Goal: Task Accomplishment & Management: Use online tool/utility

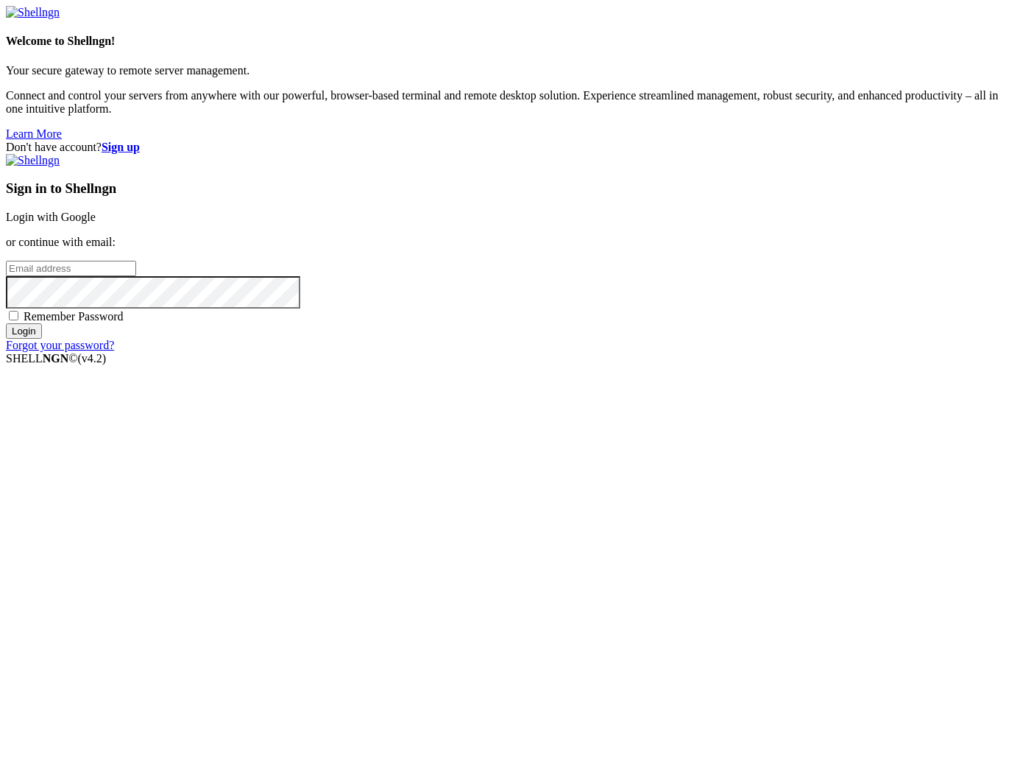
click at [96, 223] on link "Login with Google" at bounding box center [51, 217] width 90 height 13
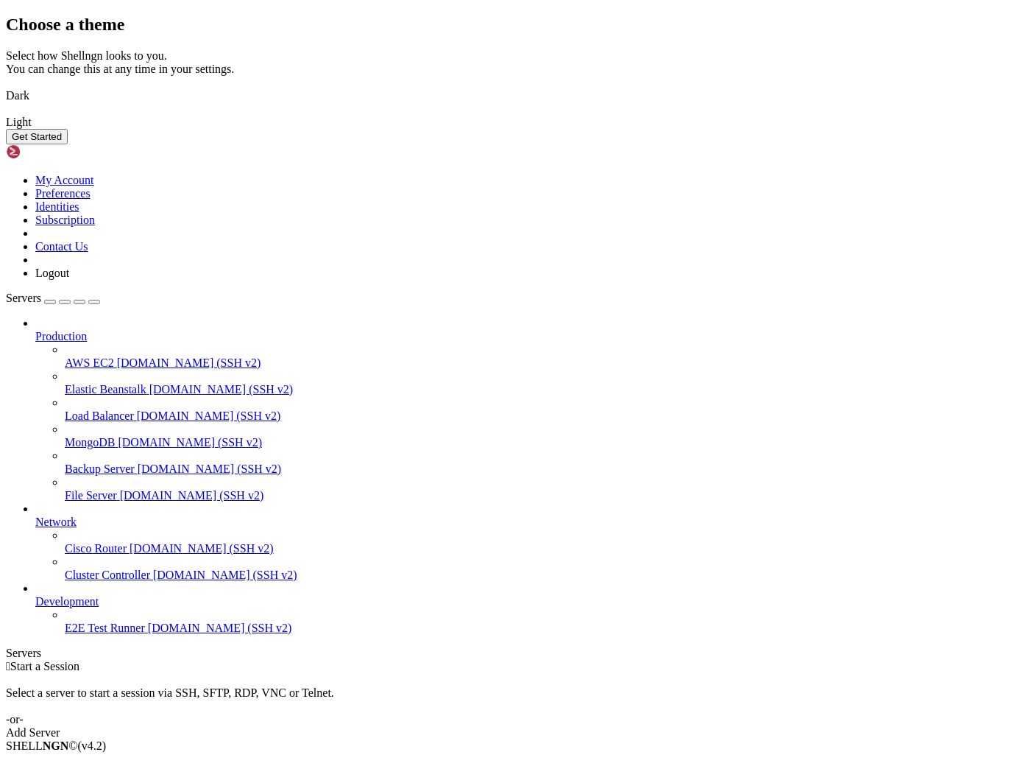
click at [6, 86] on img at bounding box center [6, 86] width 0 height 0
click at [68, 144] on button "Get Started" at bounding box center [37, 136] width 62 height 15
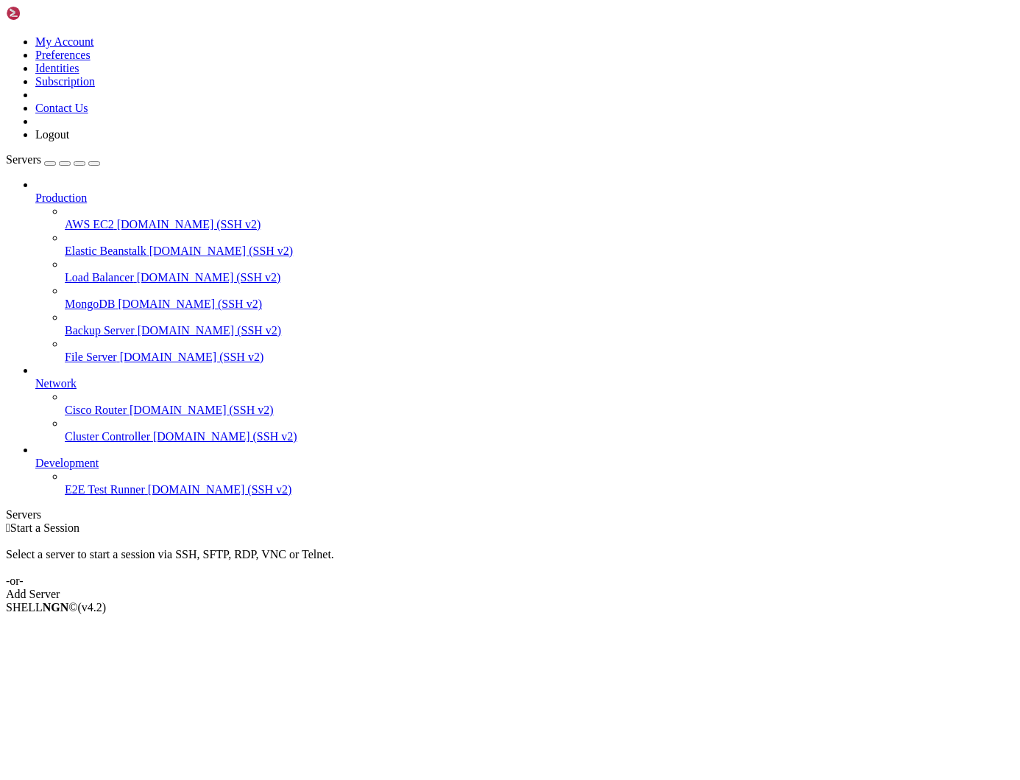
click at [560, 587] on link "Add Server" at bounding box center [510, 593] width 1009 height 13
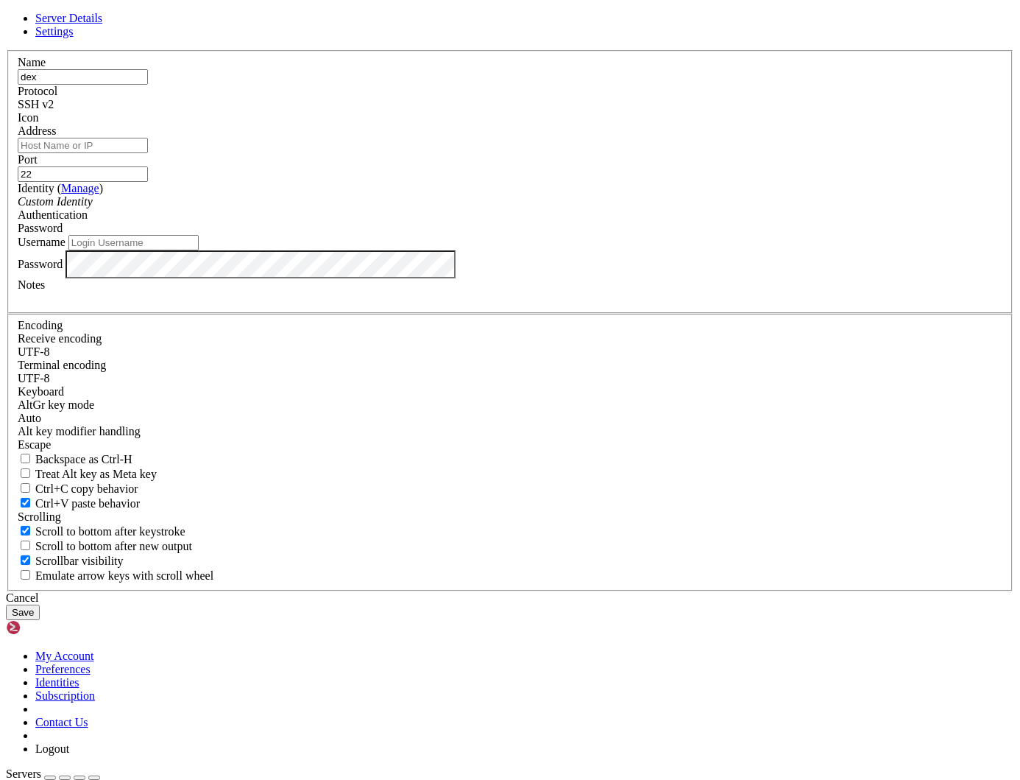
type input "dex"
click at [148, 153] on input "Address" at bounding box center [83, 145] width 130 height 15
paste input "[TECHNICAL_ID]"
type input "[TECHNICAL_ID]"
click at [199, 250] on input "Username" at bounding box center [133, 242] width 130 height 15
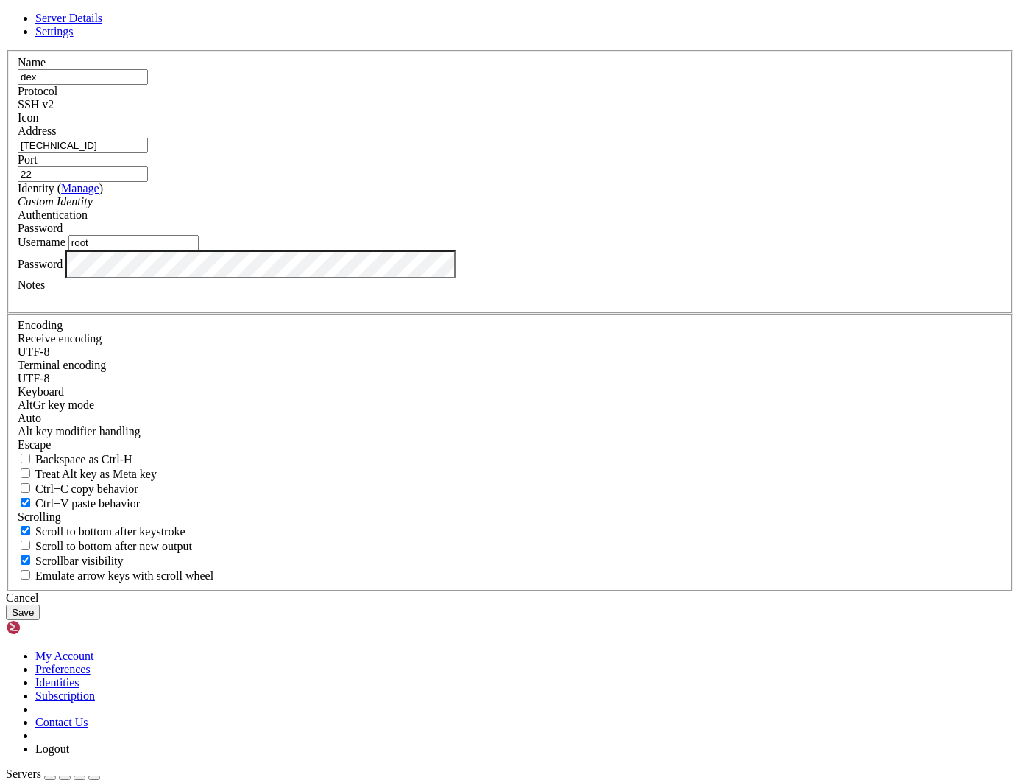
type input "root"
click at [40, 604] on button "Save" at bounding box center [23, 611] width 34 height 15
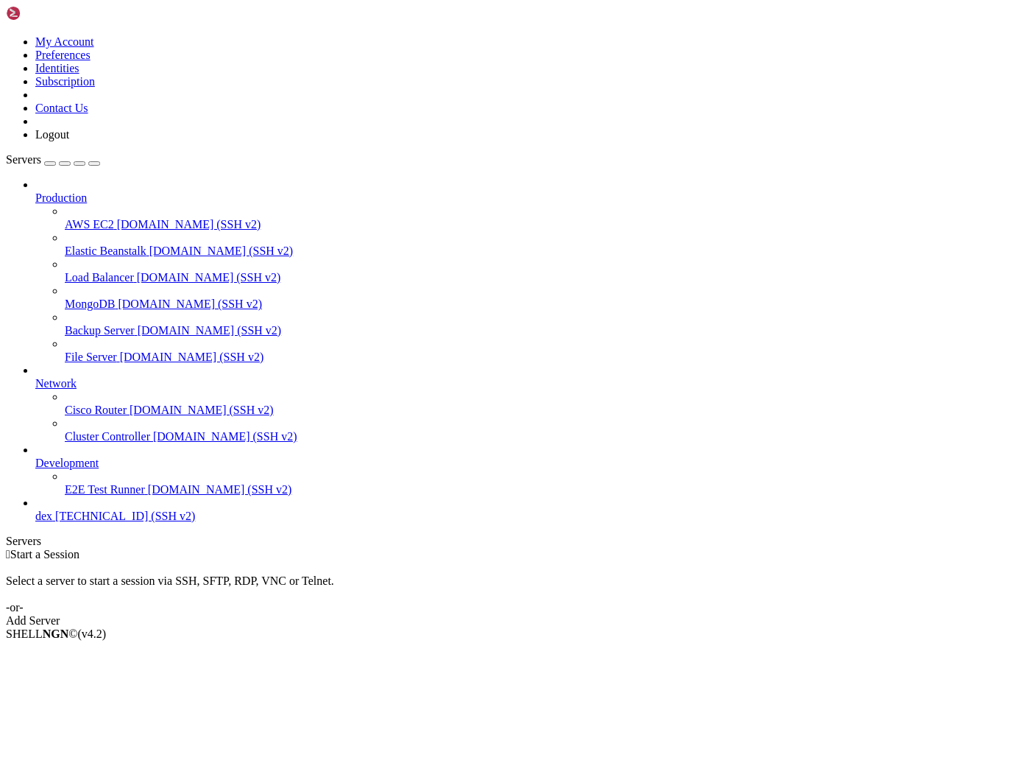
click at [52, 522] on span "dex" at bounding box center [43, 515] width 17 height 13
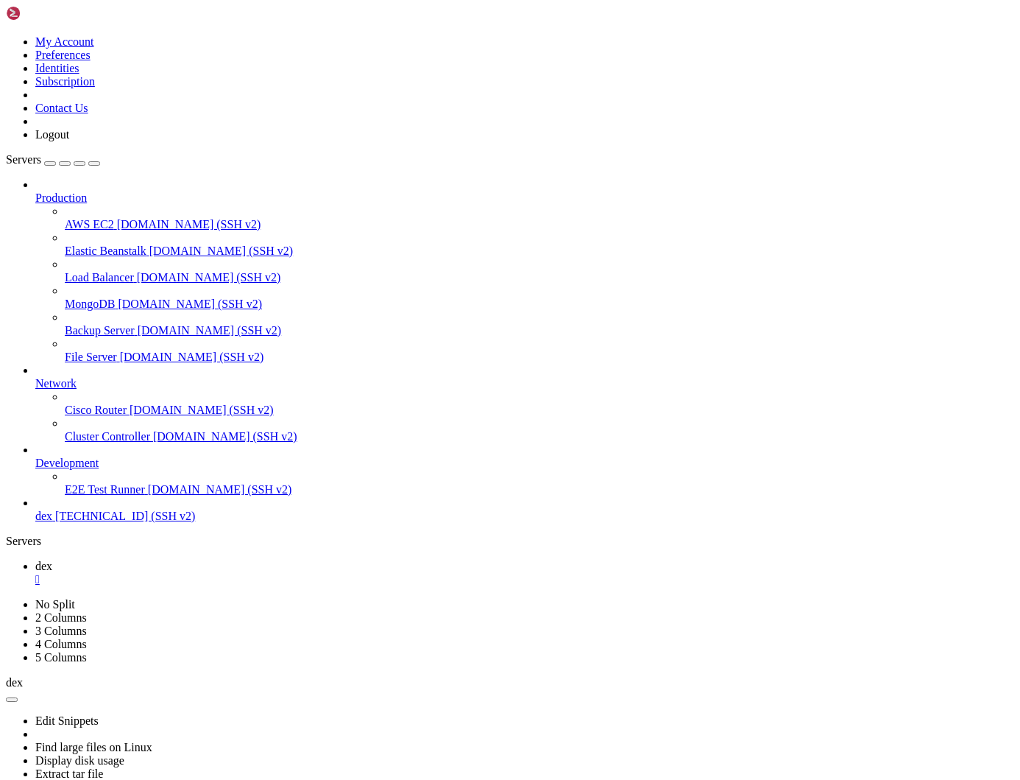
drag, startPoint x: 686, startPoint y: 1251, endPoint x: 748, endPoint y: 1254, distance: 61.9
copy span "stable-swap"
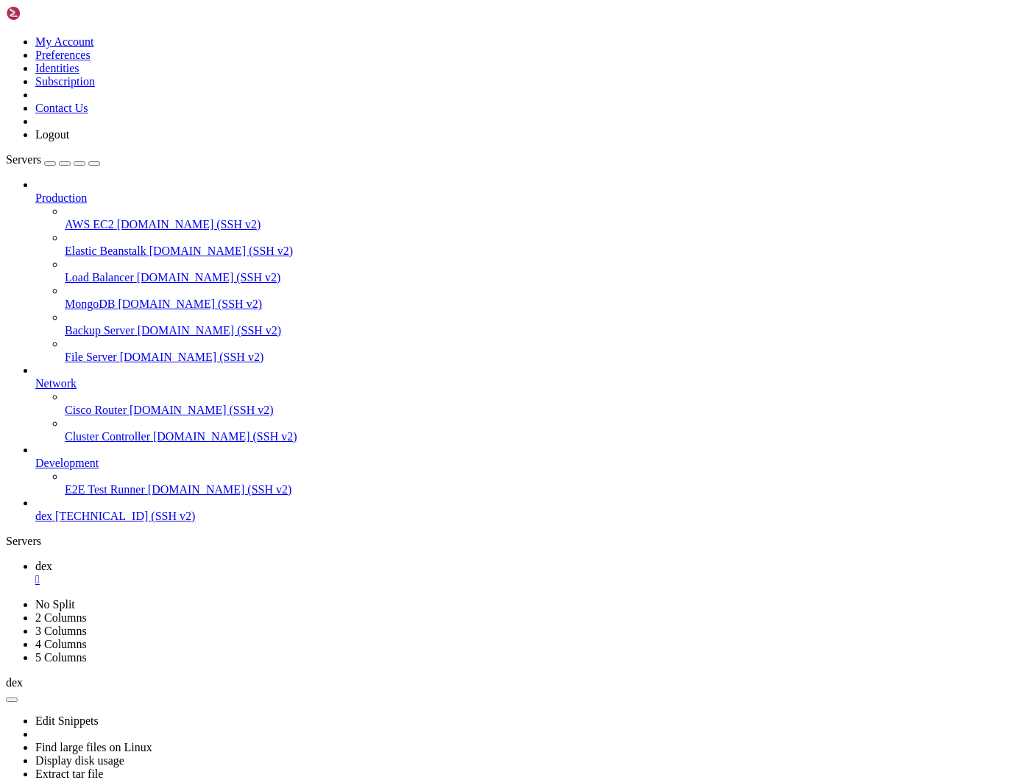
drag, startPoint x: 460, startPoint y: 1369, endPoint x: 374, endPoint y: 1367, distance: 86.2
copy span "[DOMAIN_NAME]"
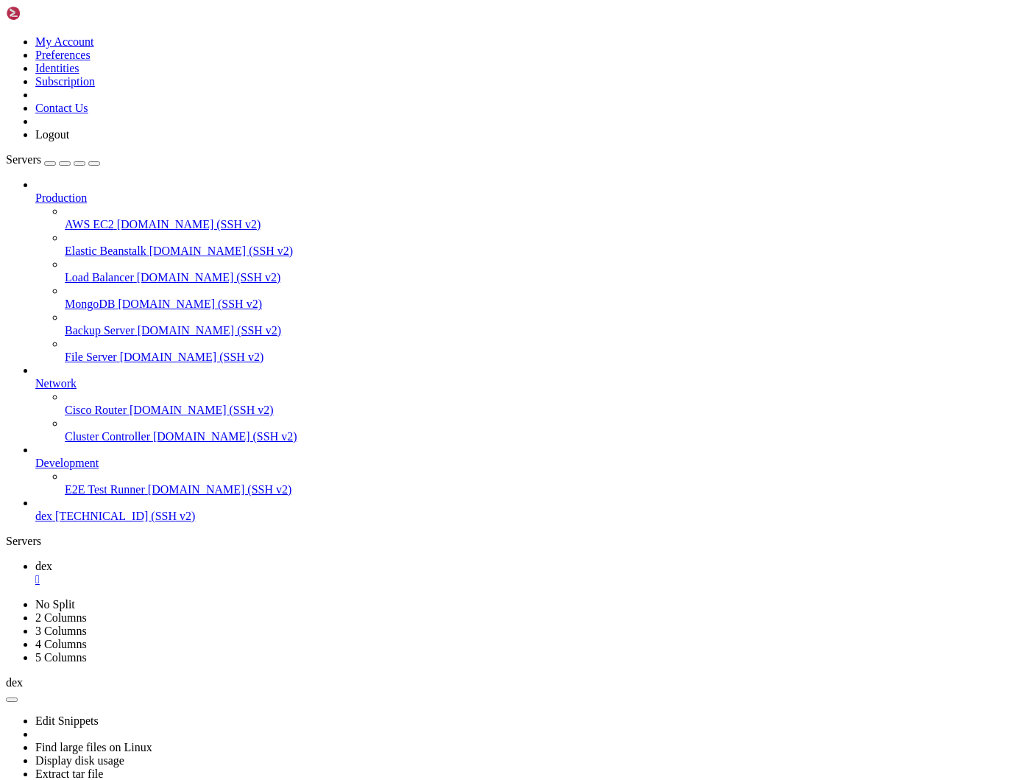
drag, startPoint x: 230, startPoint y: 1361, endPoint x: 126, endPoint y: 1361, distance: 103.8
copy span "amm-contract-main"
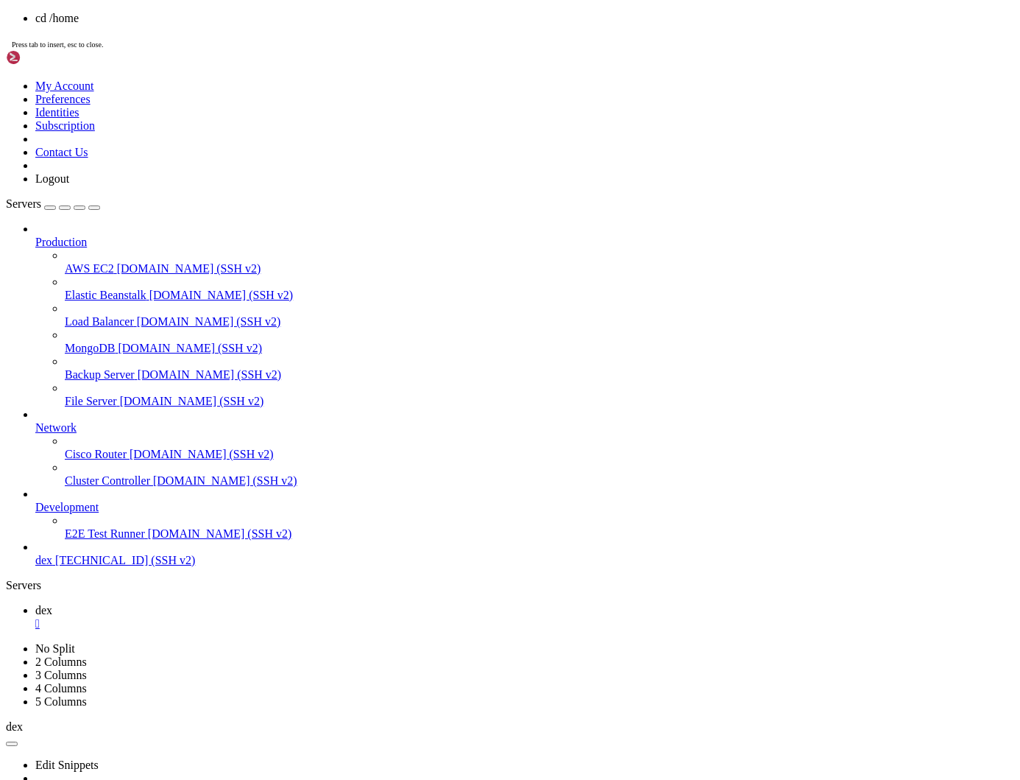
scroll to position [14, 3]
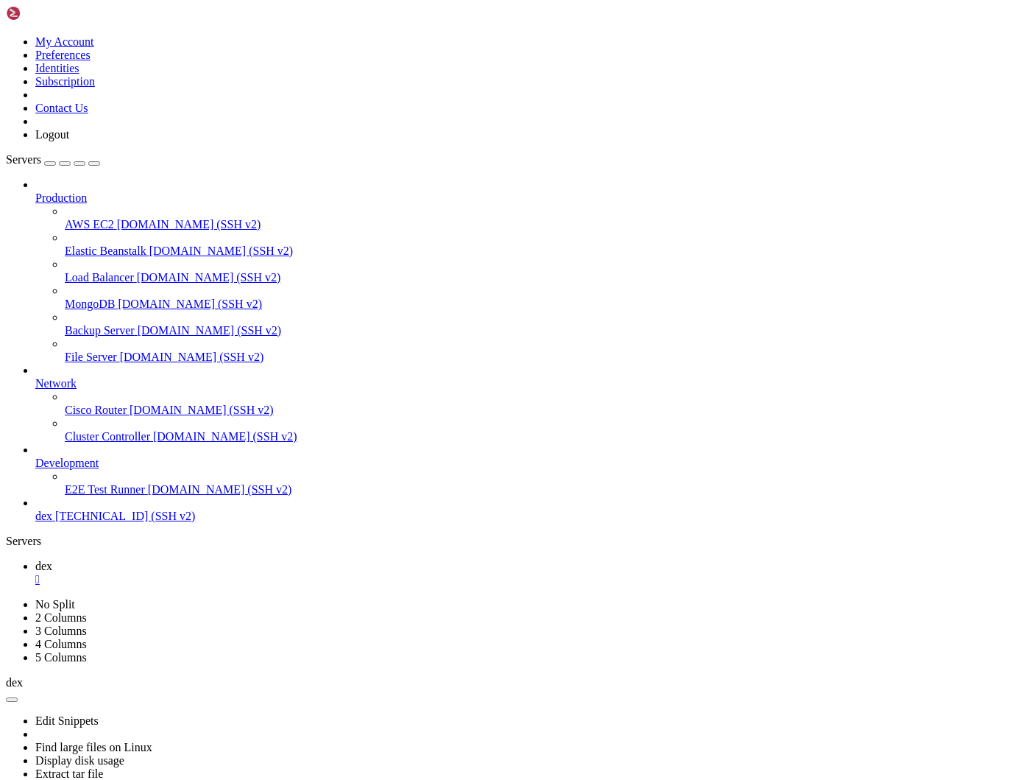
drag, startPoint x: 88, startPoint y: 858, endPoint x: 482, endPoint y: 858, distance: 394.6
copy x-row "12a02337ba8337c175354055951c1bac8ef568ff04725e1dabfe45cf3fa51b78"
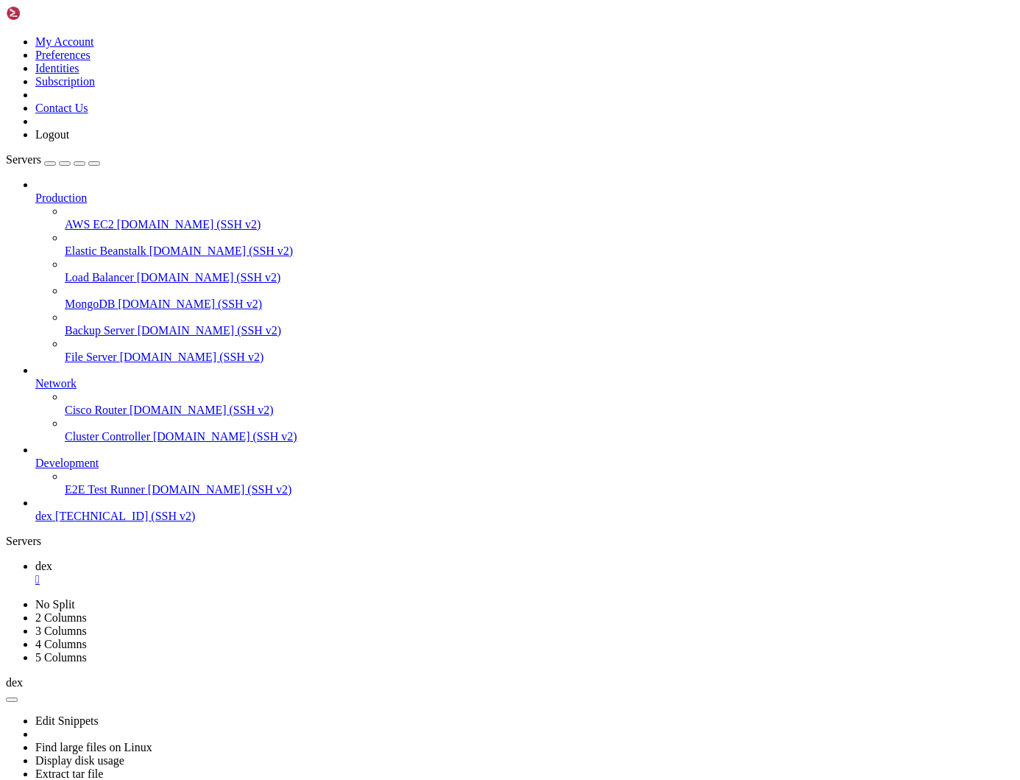
scroll to position [12220, 0]
